Goal: Communication & Community: Answer question/provide support

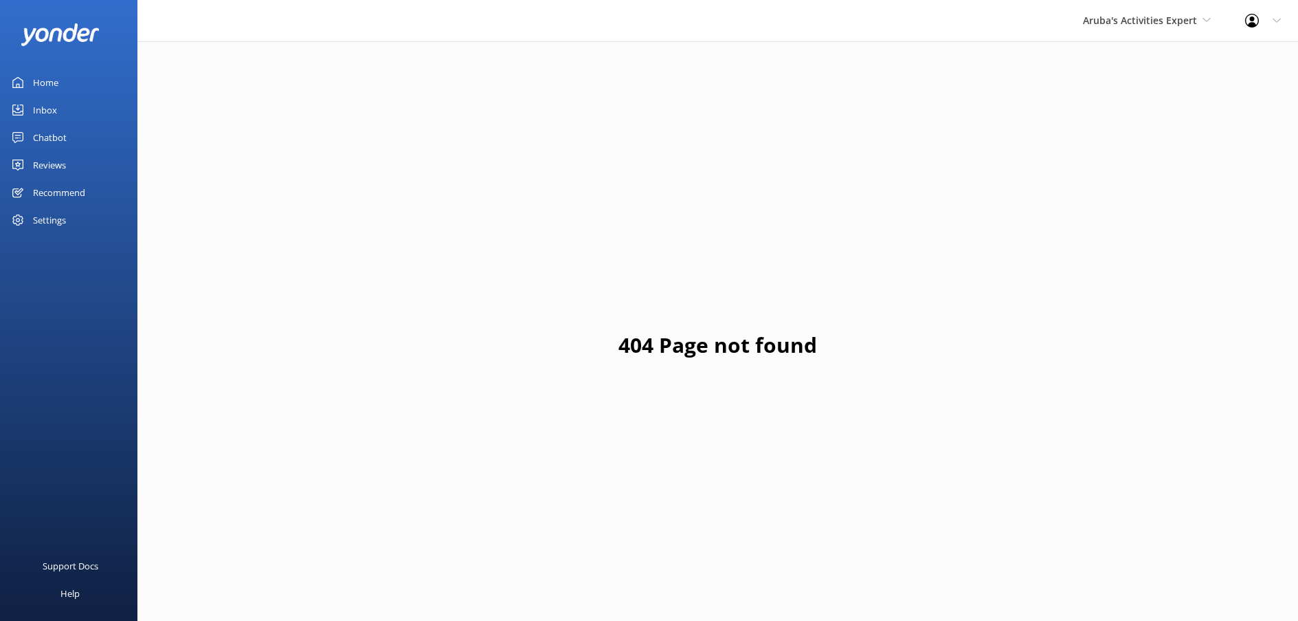
click at [42, 111] on div "Inbox" at bounding box center [45, 109] width 24 height 27
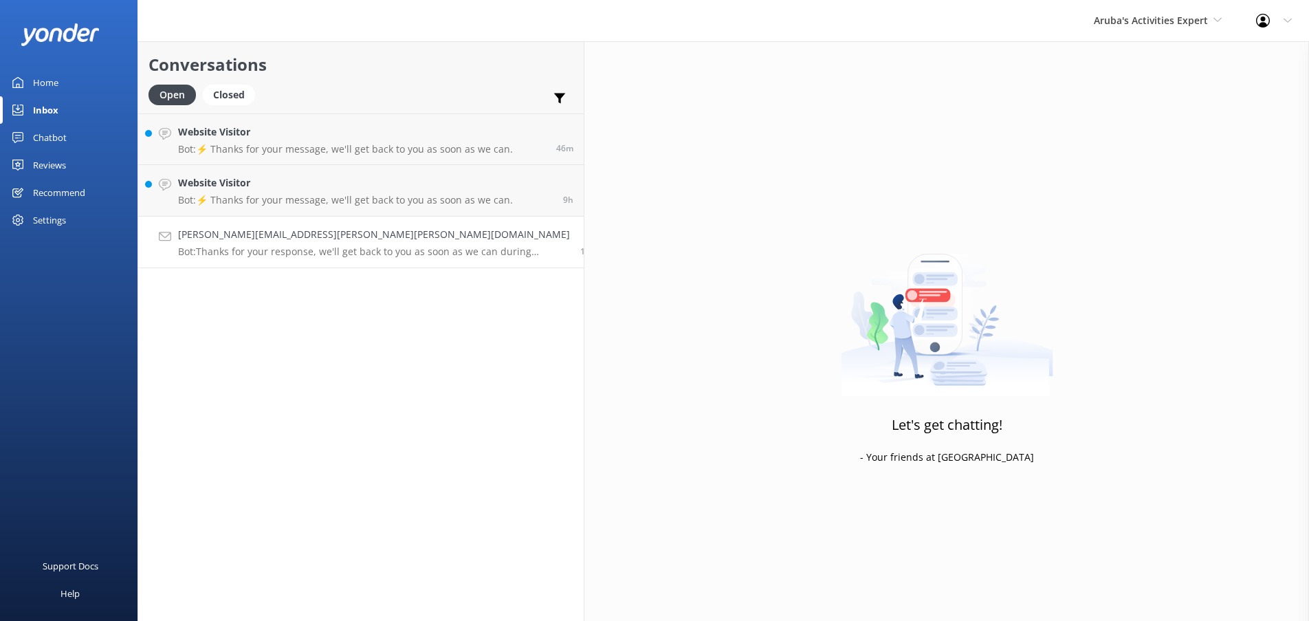
click at [208, 246] on p "Bot: Thanks for your response, we'll get back to you as soon as we can during o…" at bounding box center [374, 251] width 392 height 12
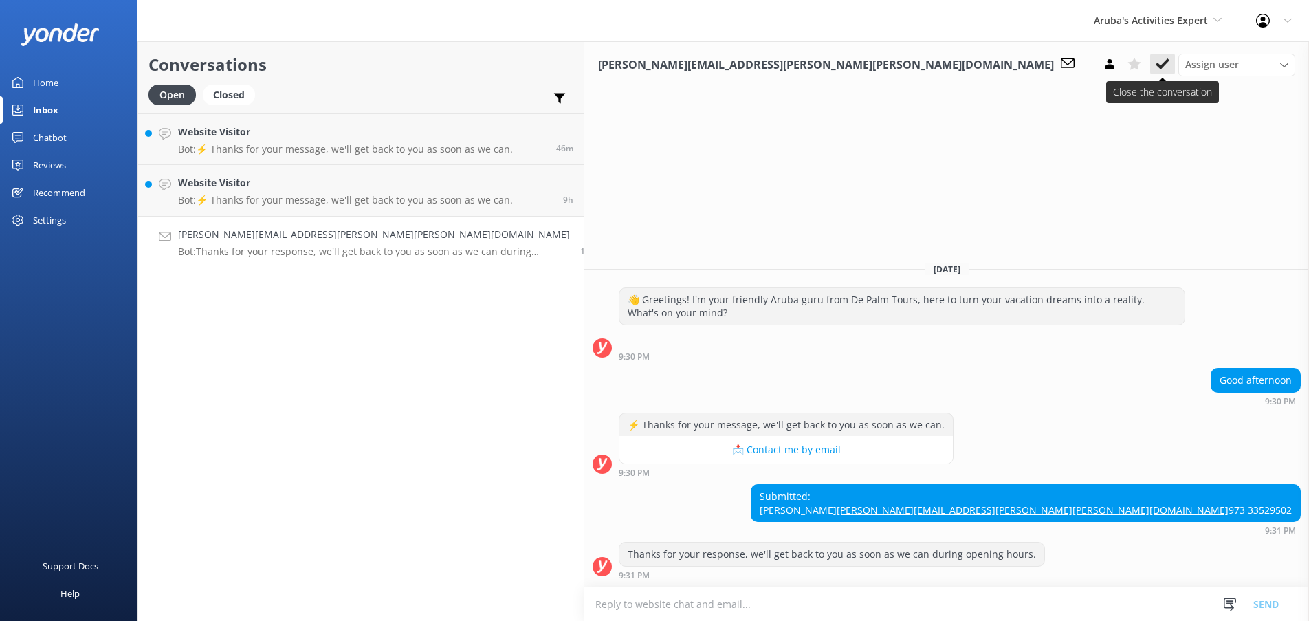
click at [1166, 61] on use at bounding box center [1162, 63] width 14 height 11
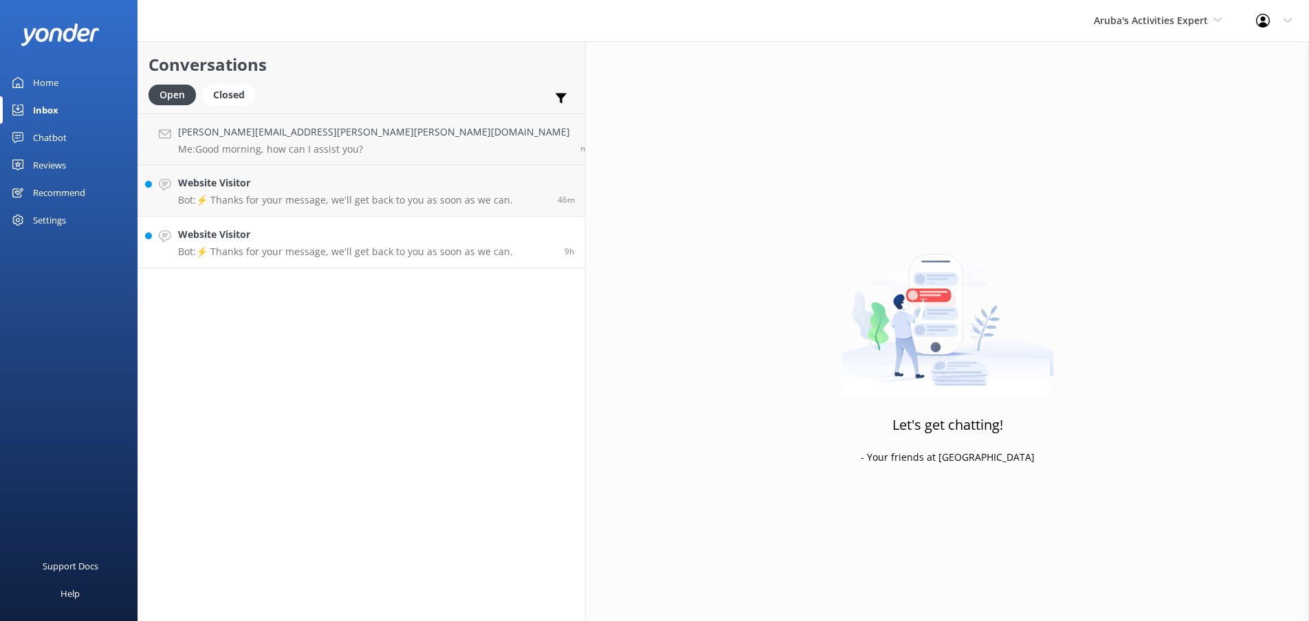
click at [232, 250] on p "Bot: ⚡ Thanks for your message, we'll get back to you as soon as we can." at bounding box center [345, 251] width 335 height 12
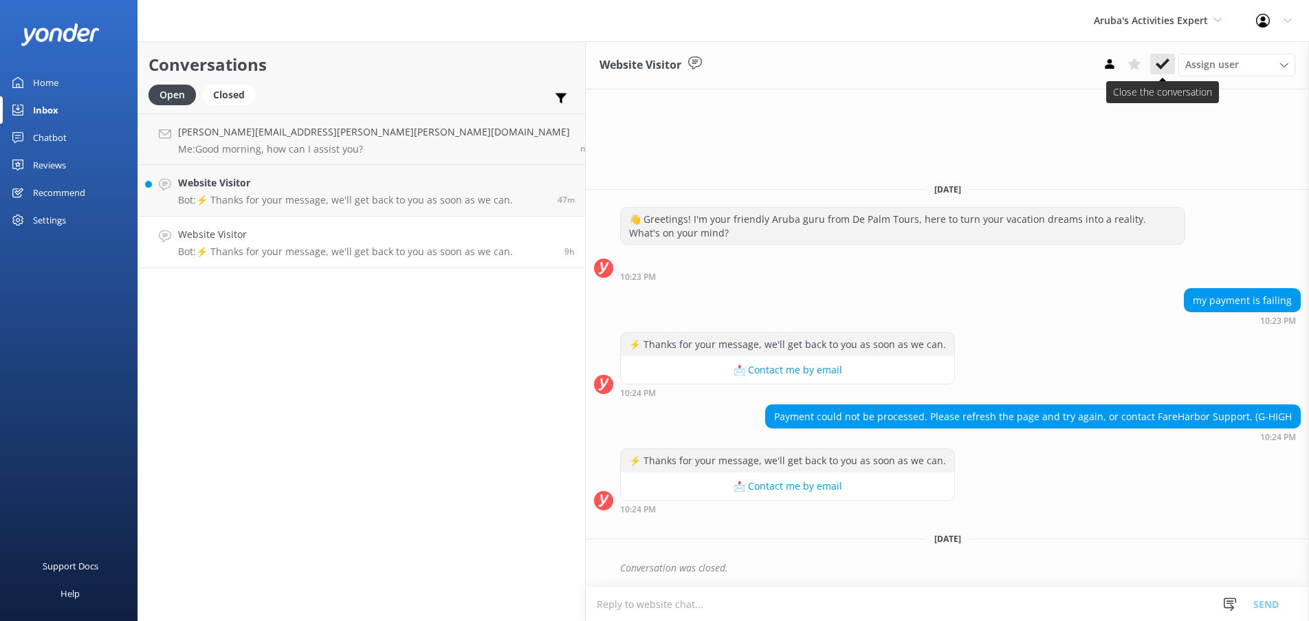
click at [1160, 69] on icon at bounding box center [1162, 64] width 14 height 14
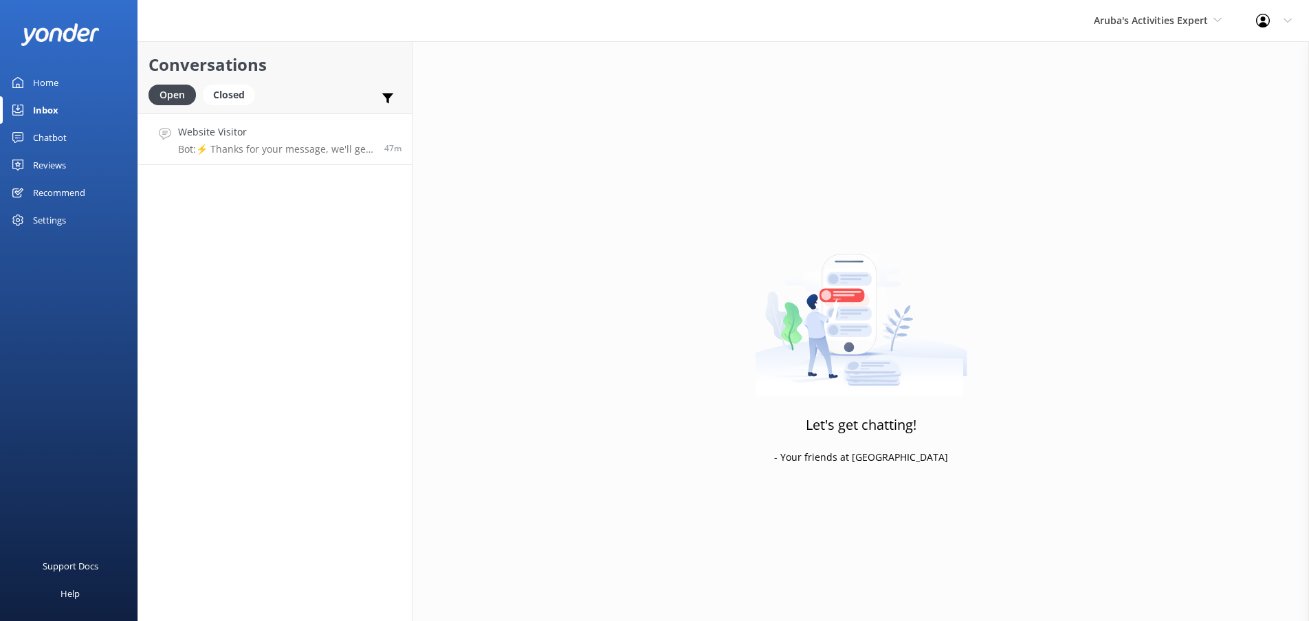
click at [324, 156] on link "Website Visitor Bot: ⚡ Thanks for your message, we'll get back to you as soon a…" at bounding box center [275, 139] width 274 height 52
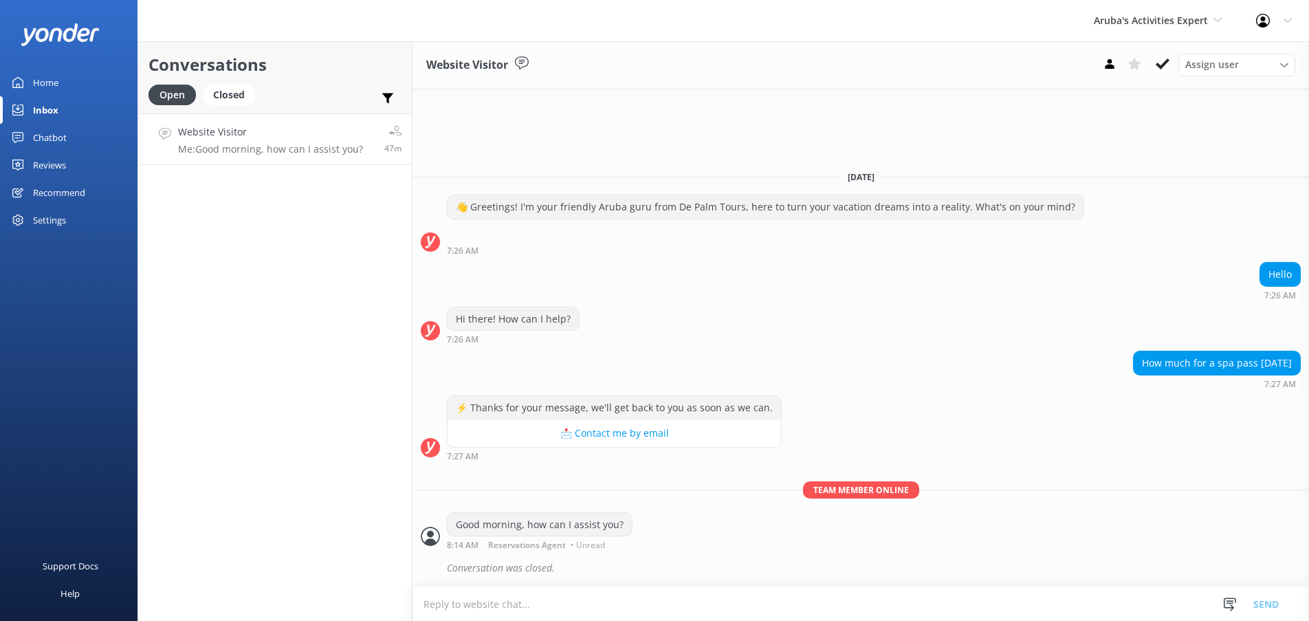
click at [463, 601] on textarea at bounding box center [860, 604] width 896 height 34
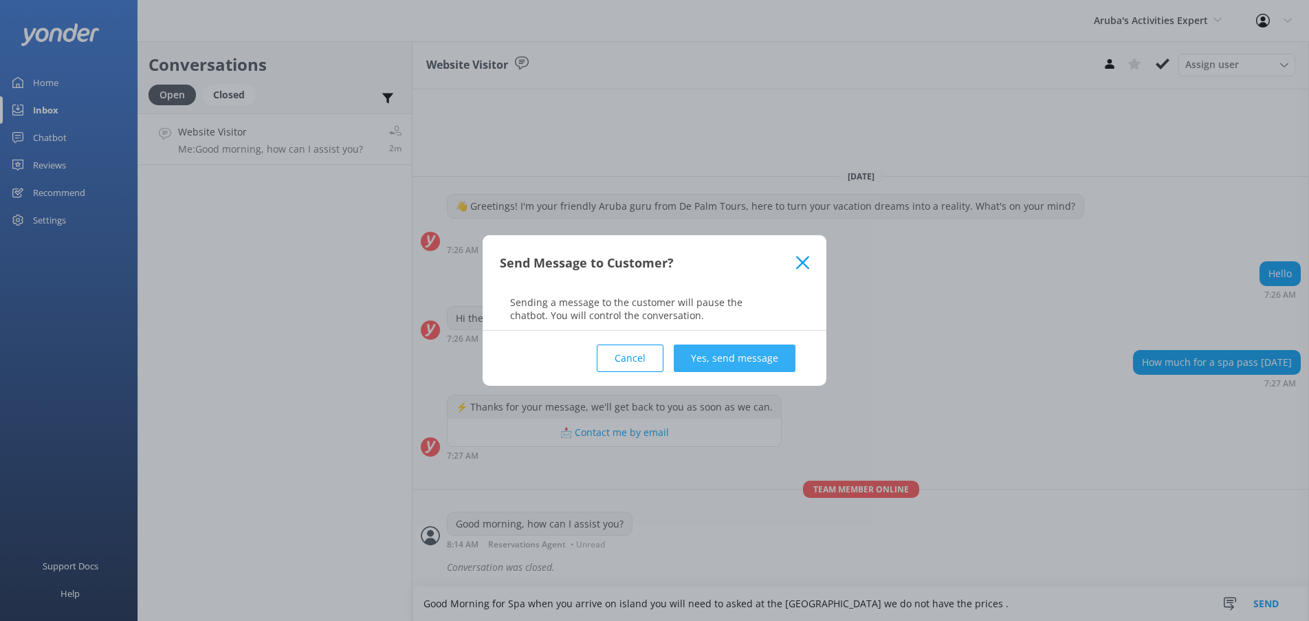
type textarea "Good Morning for Spa when you arrive on island you will need to asked at the [G…"
click at [769, 354] on button "Yes, send message" at bounding box center [735, 357] width 122 height 27
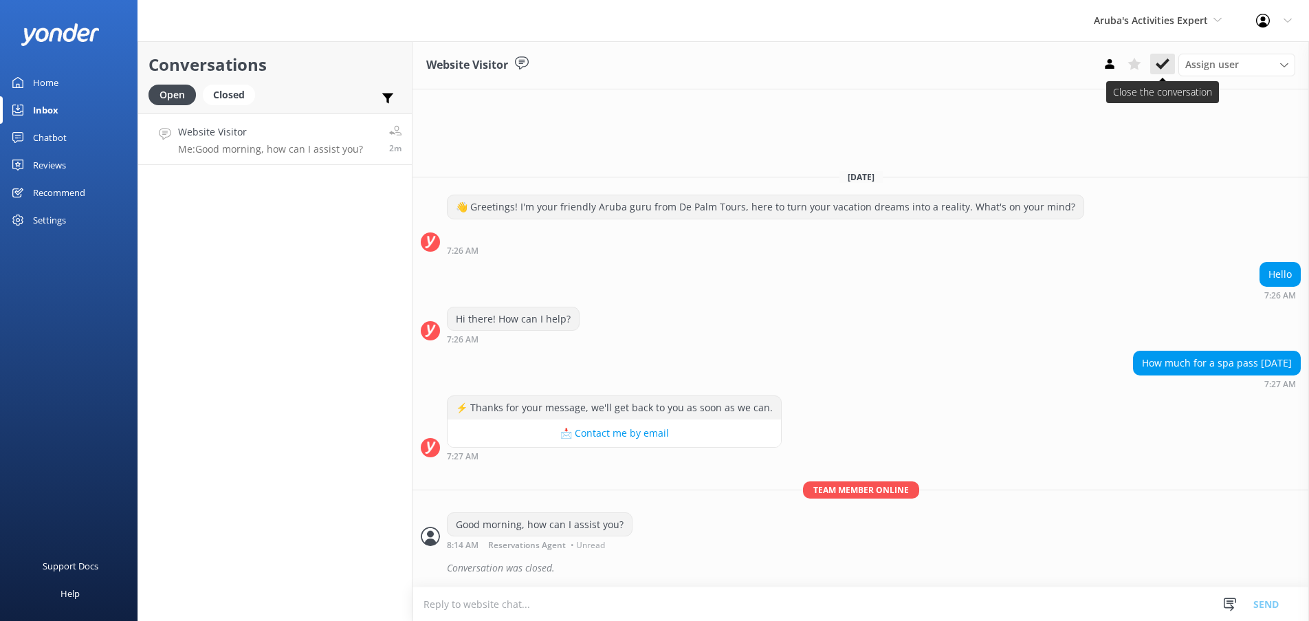
click at [1165, 70] on icon at bounding box center [1162, 64] width 14 height 14
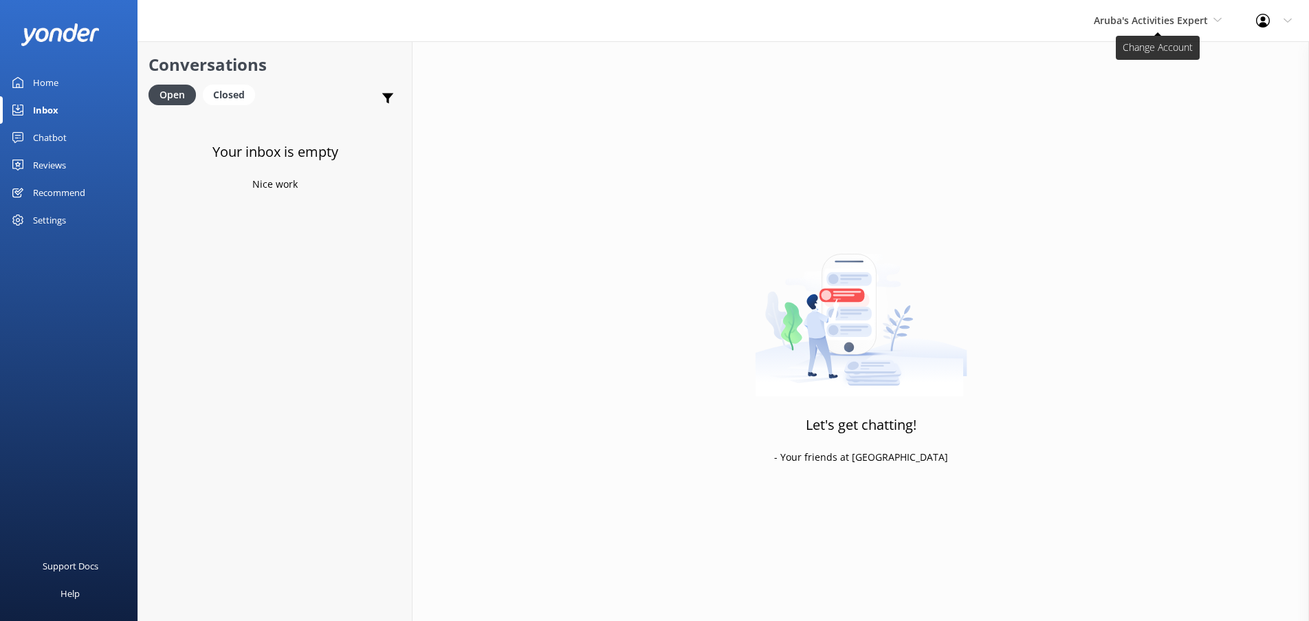
click at [1217, 21] on use at bounding box center [1217, 20] width 8 height 4
click at [1109, 62] on link "De [GEOGRAPHIC_DATA]" at bounding box center [1144, 57] width 137 height 33
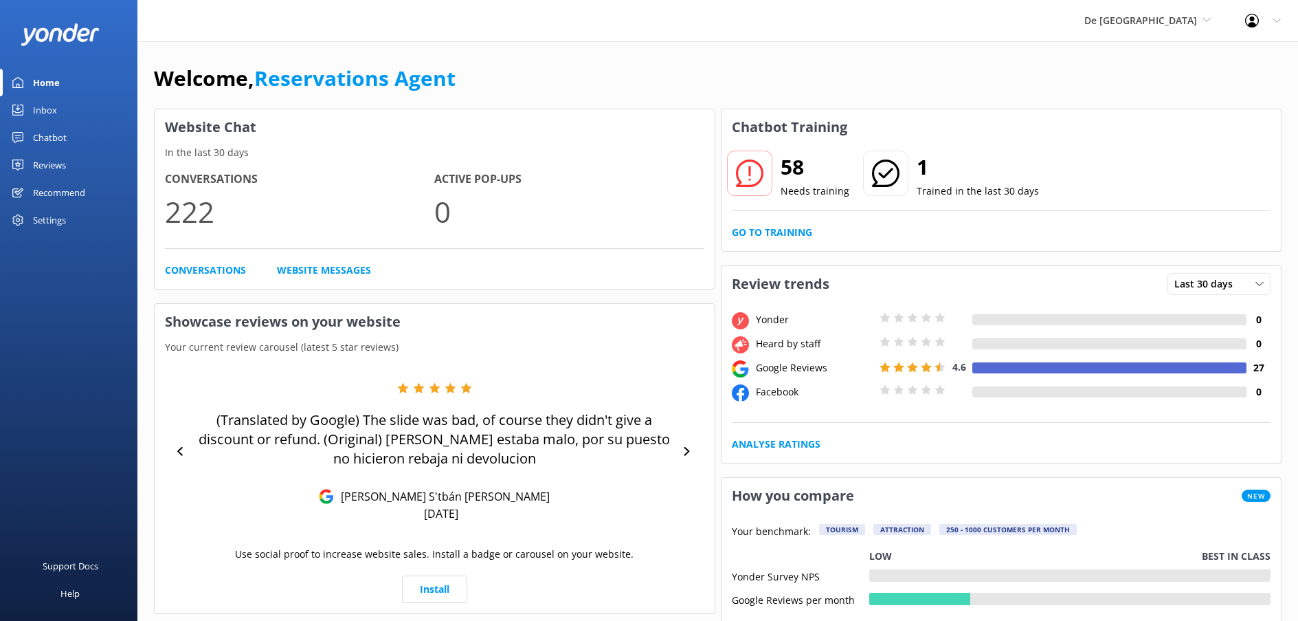
click at [48, 112] on div "Inbox" at bounding box center [45, 109] width 24 height 27
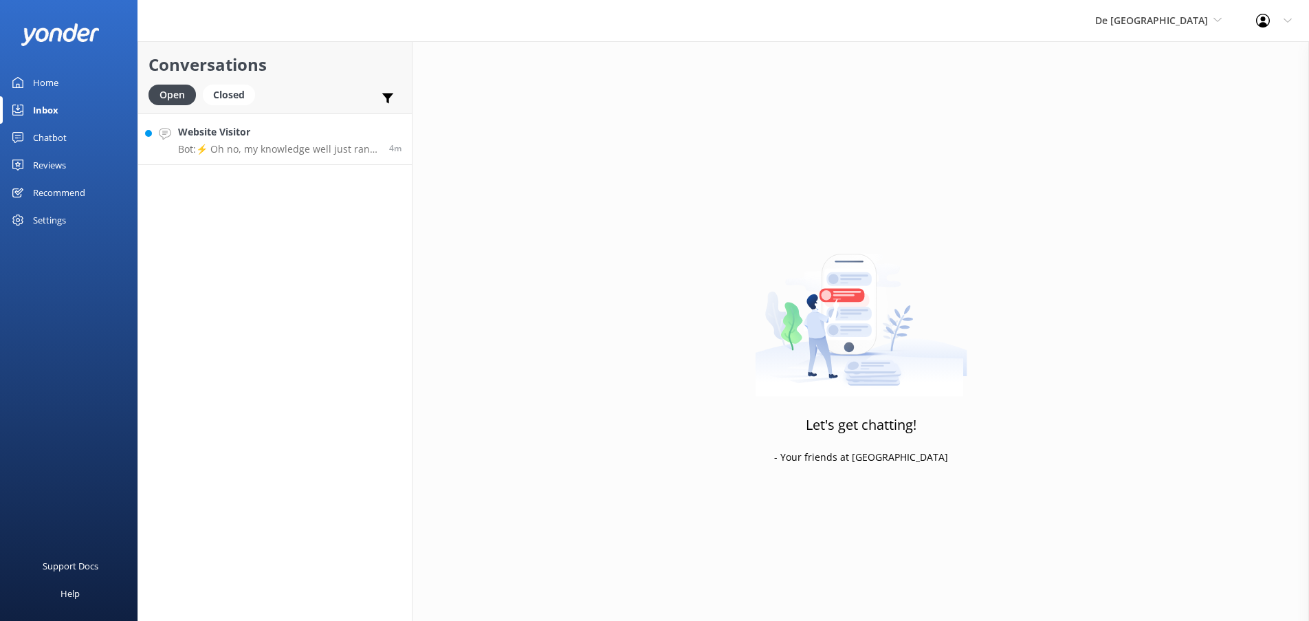
click at [297, 150] on p "Bot: ⚡ Oh no, my knowledge well just ran dry! Could you reshuffle your question…" at bounding box center [278, 149] width 201 height 12
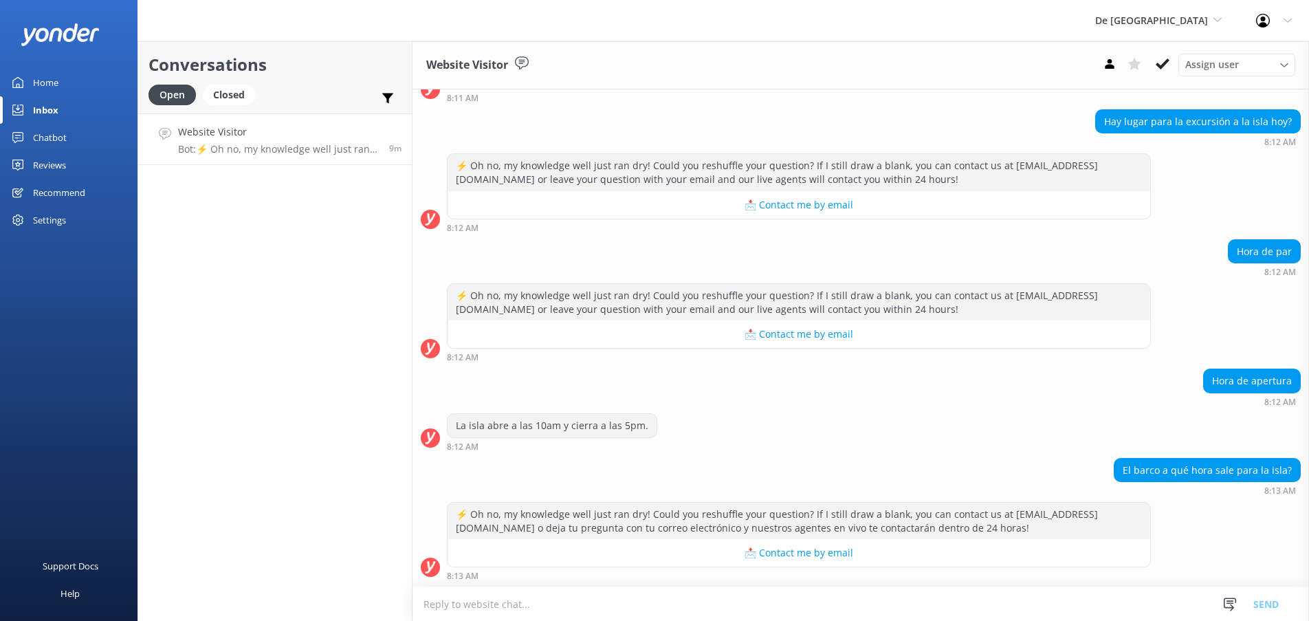
scroll to position [194, 0]
click at [453, 610] on textarea at bounding box center [860, 604] width 896 height 34
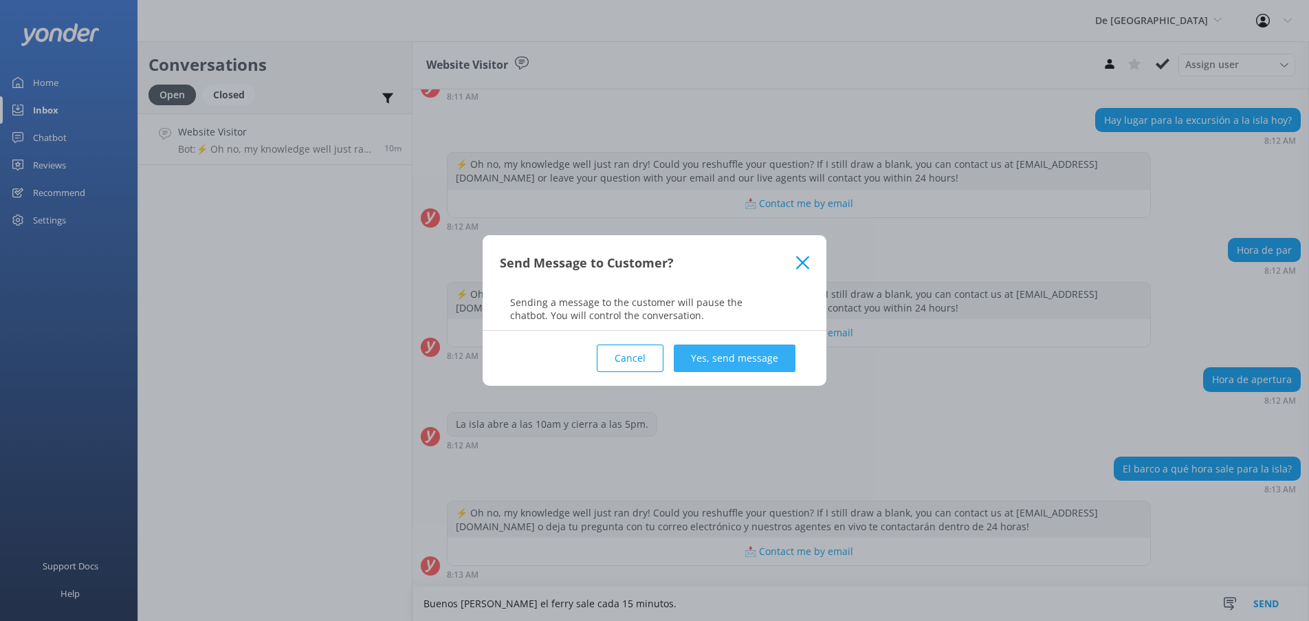
type textarea "Buenos [PERSON_NAME] el ferry sale cada 15 minutos."
click at [709, 362] on button "Yes, send message" at bounding box center [735, 357] width 122 height 27
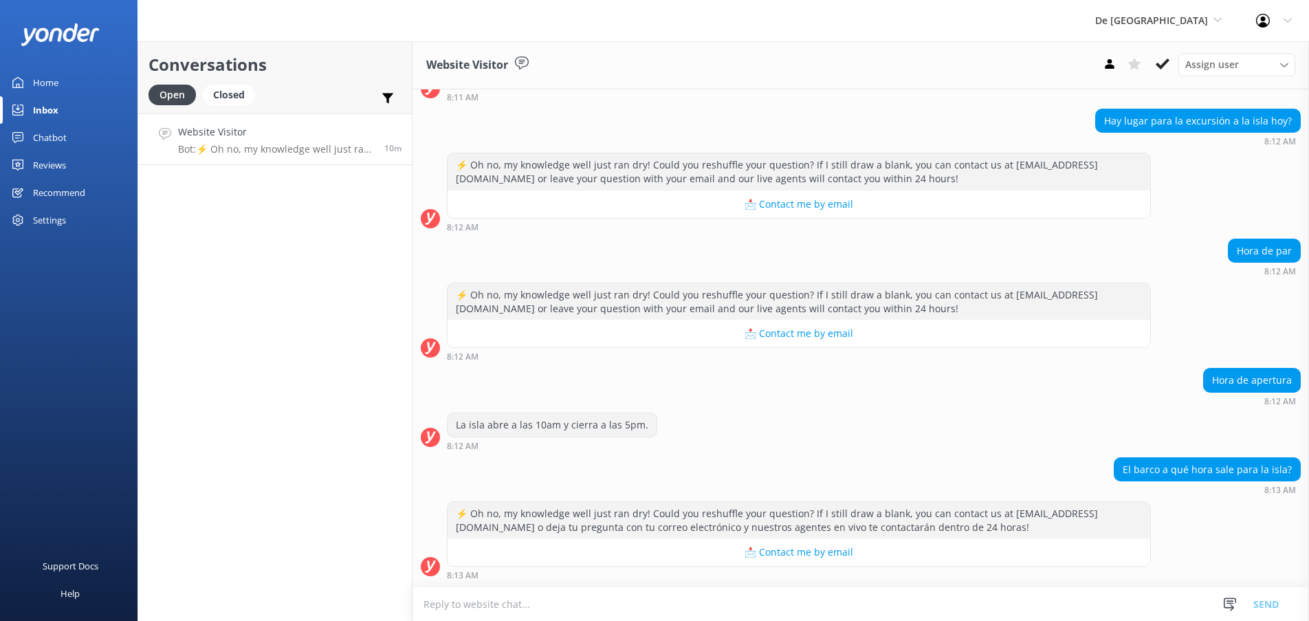
scroll to position [283, 0]
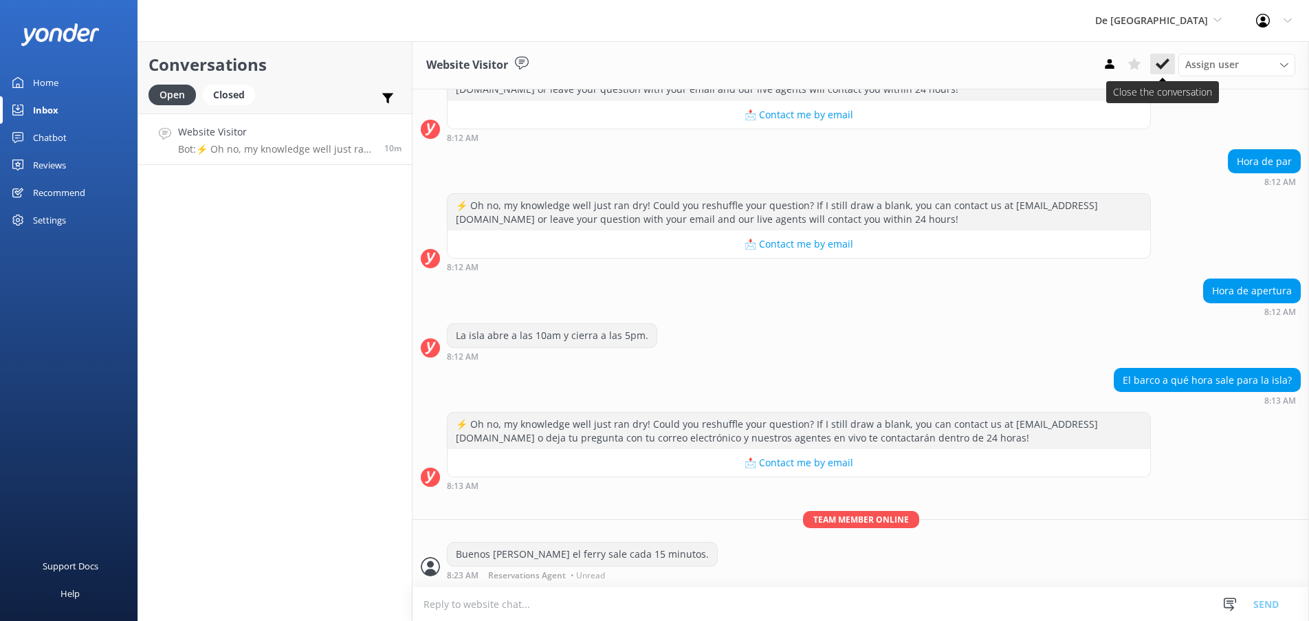
click at [1158, 67] on use at bounding box center [1162, 63] width 14 height 11
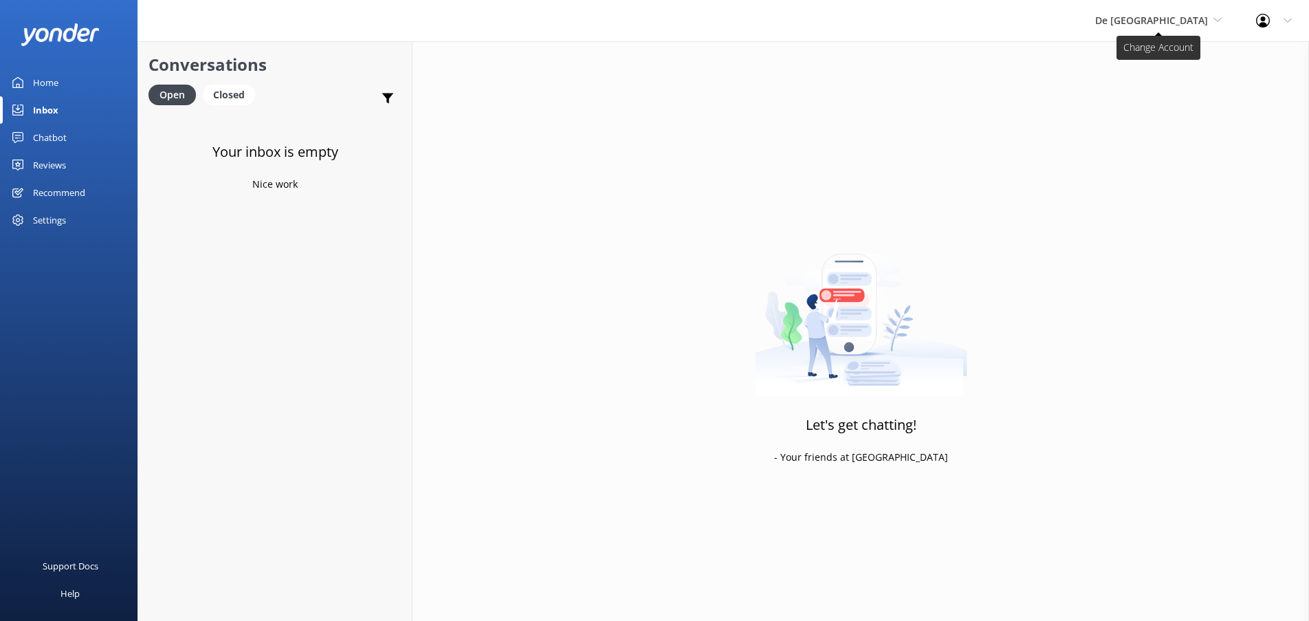
click at [1213, 21] on span "De [GEOGRAPHIC_DATA]" at bounding box center [1158, 20] width 126 height 15
click at [1160, 93] on link "Aruba's Activities Expert" at bounding box center [1146, 90] width 137 height 33
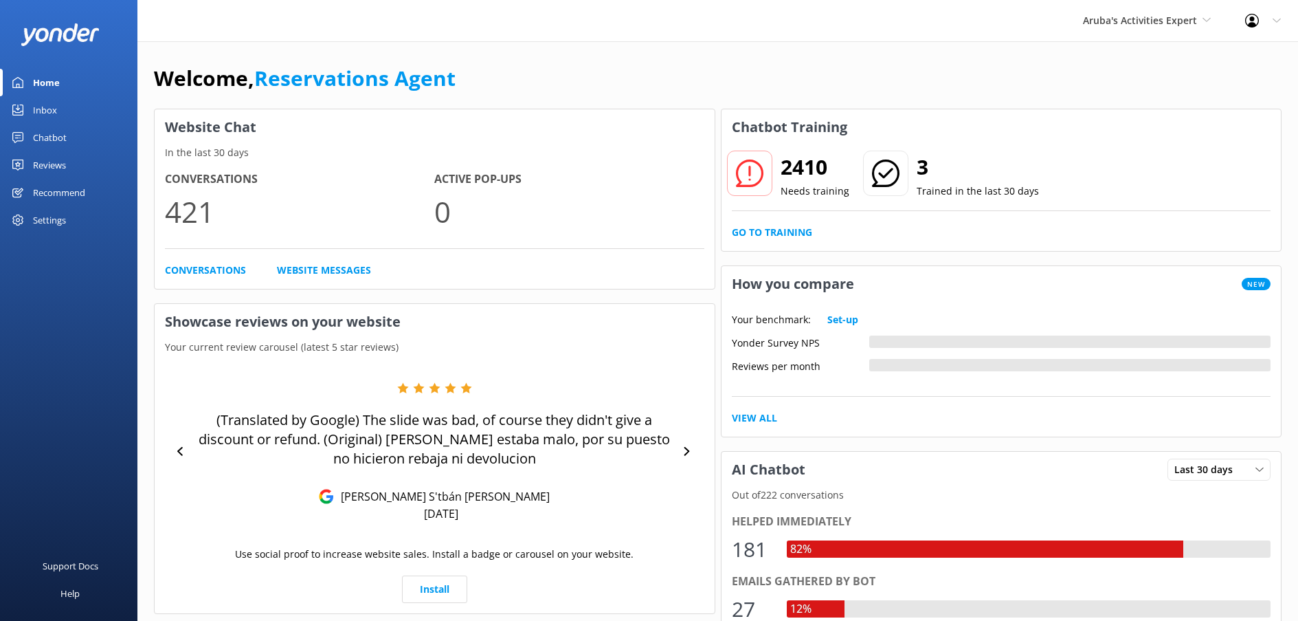
click at [46, 112] on div "Inbox" at bounding box center [45, 109] width 24 height 27
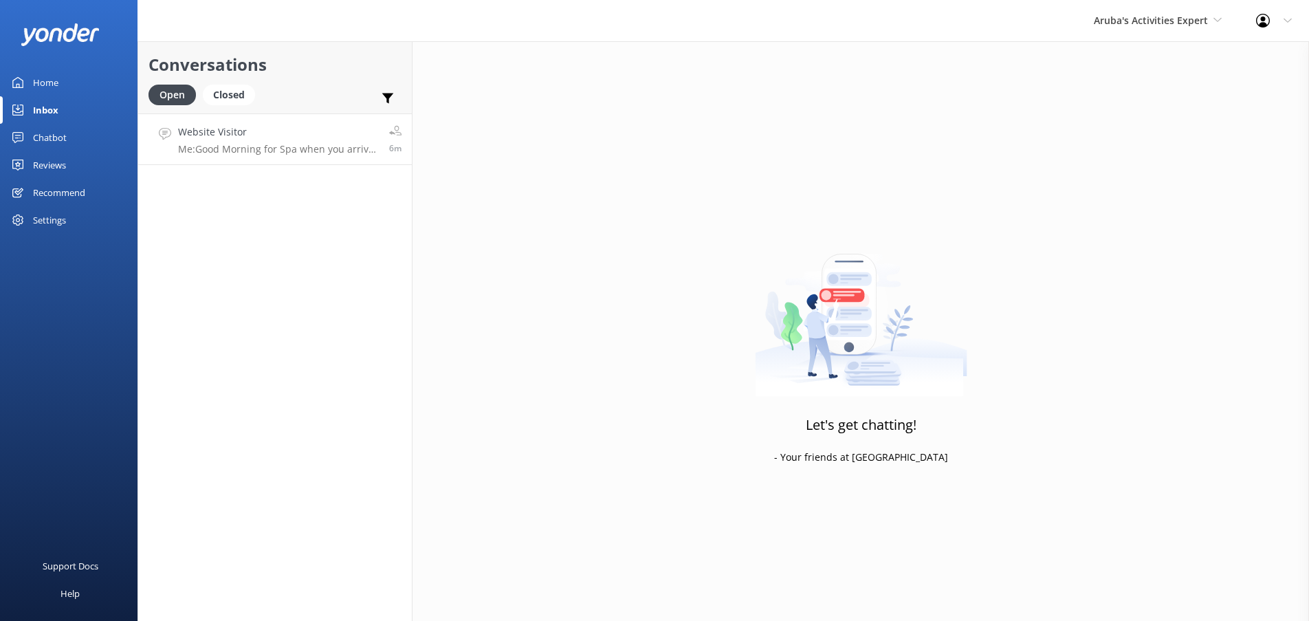
click at [217, 137] on h4 "Website Visitor" at bounding box center [278, 131] width 201 height 15
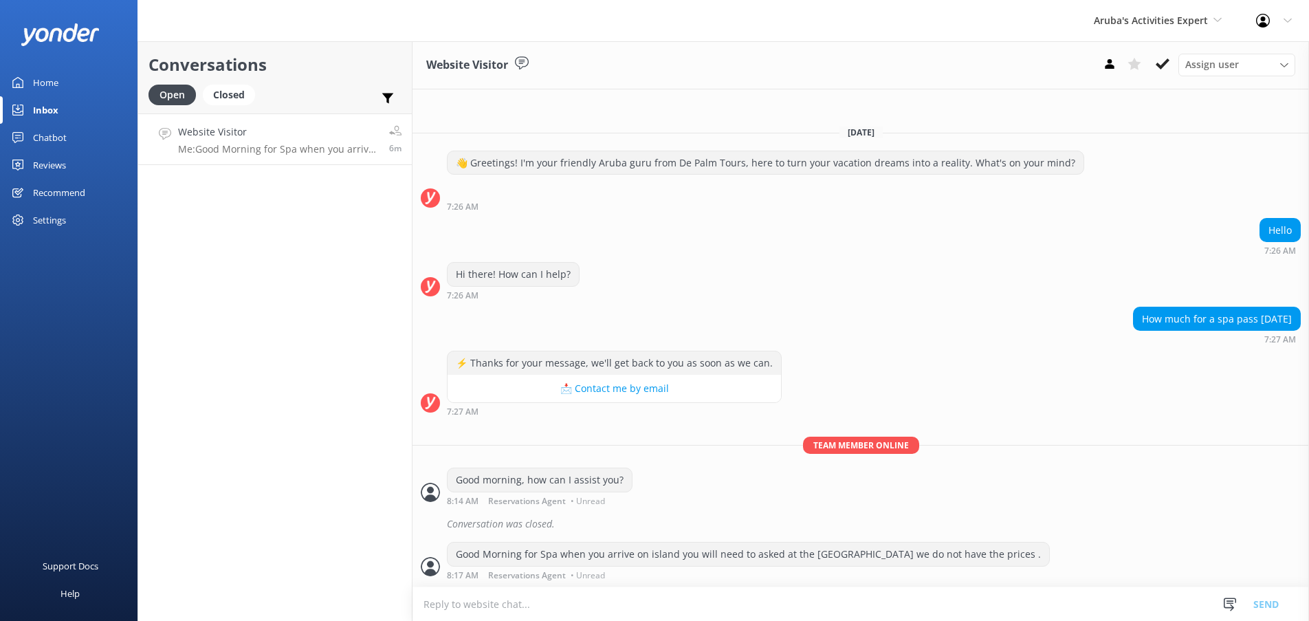
scroll to position [1, 0]
click at [1158, 61] on icon at bounding box center [1162, 64] width 14 height 14
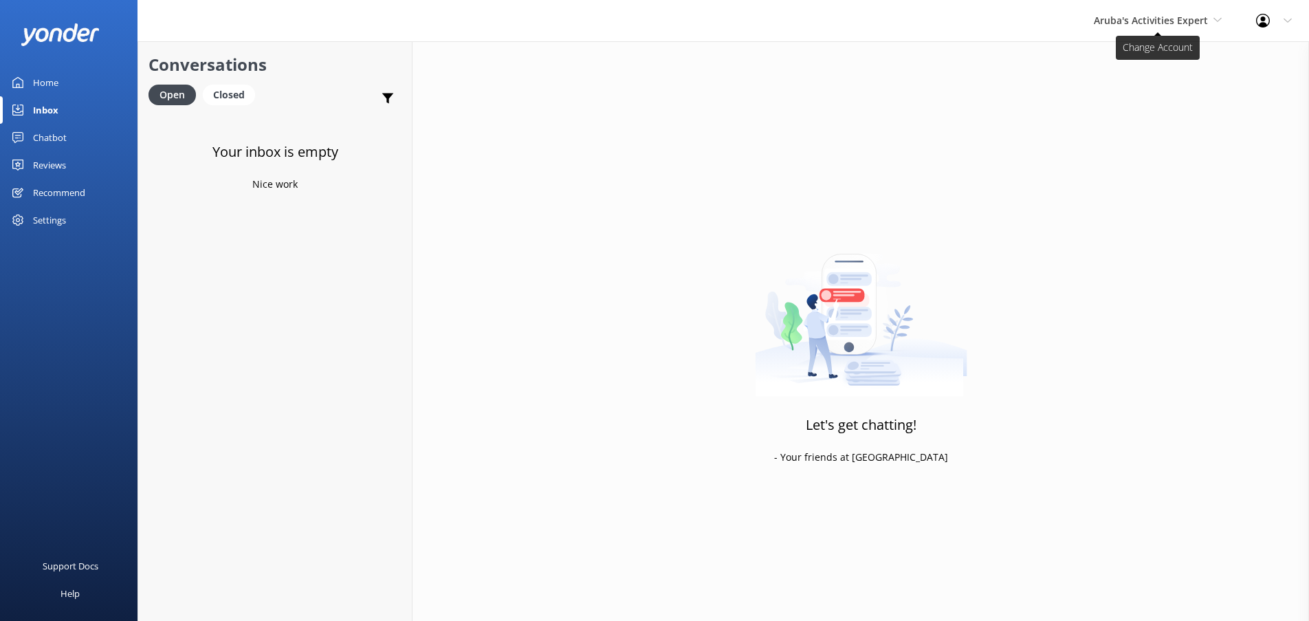
click at [1215, 17] on icon at bounding box center [1217, 20] width 8 height 8
click at [1119, 128] on link "The Captain" at bounding box center [1144, 123] width 137 height 33
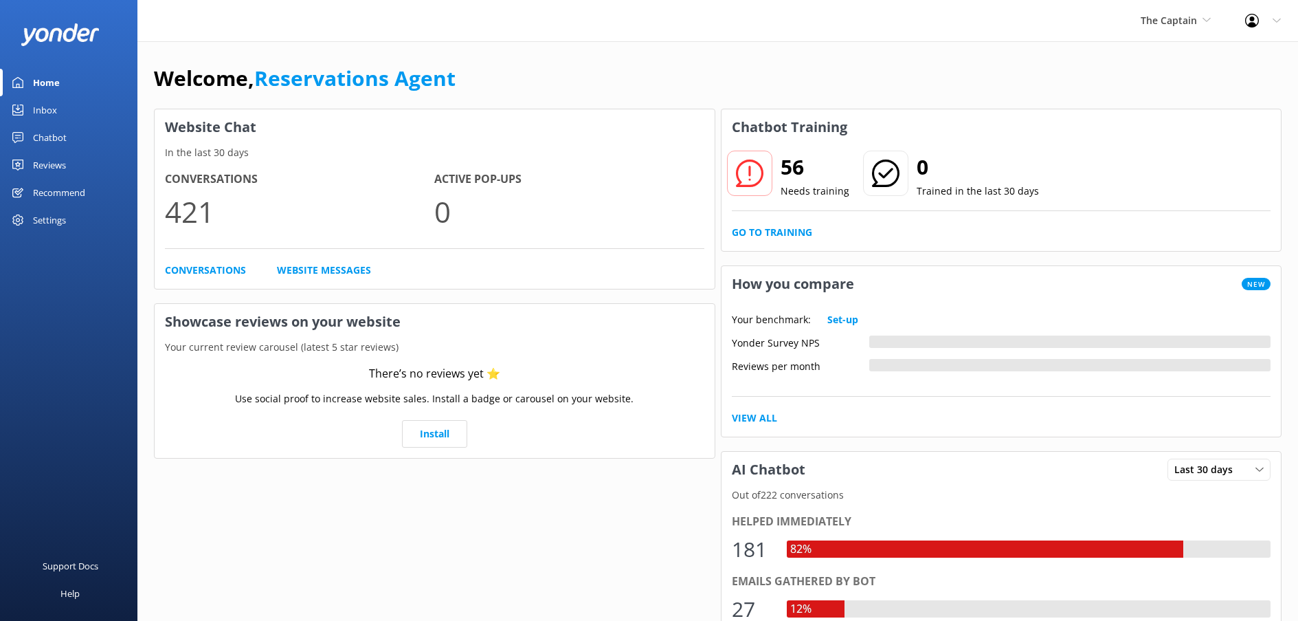
click at [41, 109] on div "Inbox" at bounding box center [45, 109] width 24 height 27
